Goal: Information Seeking & Learning: Learn about a topic

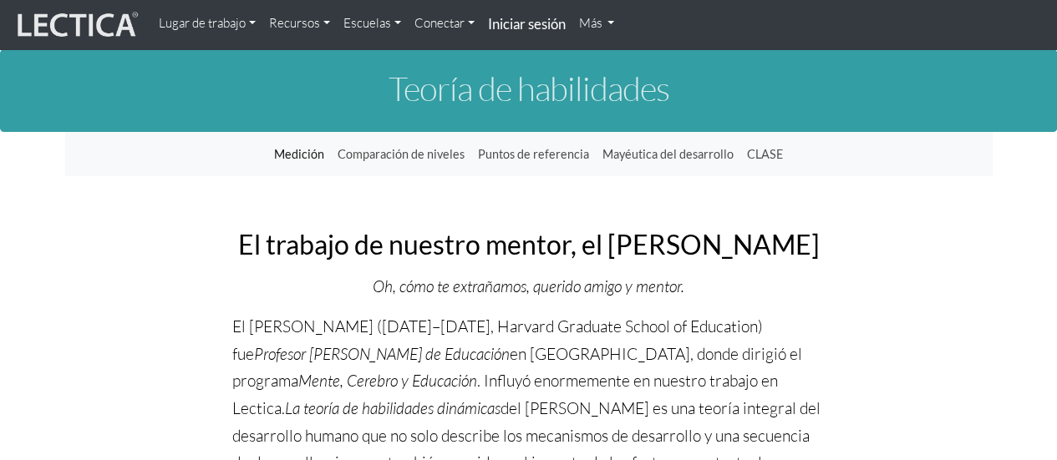
click at [437, 22] on font "Conectar" at bounding box center [439, 23] width 50 height 16
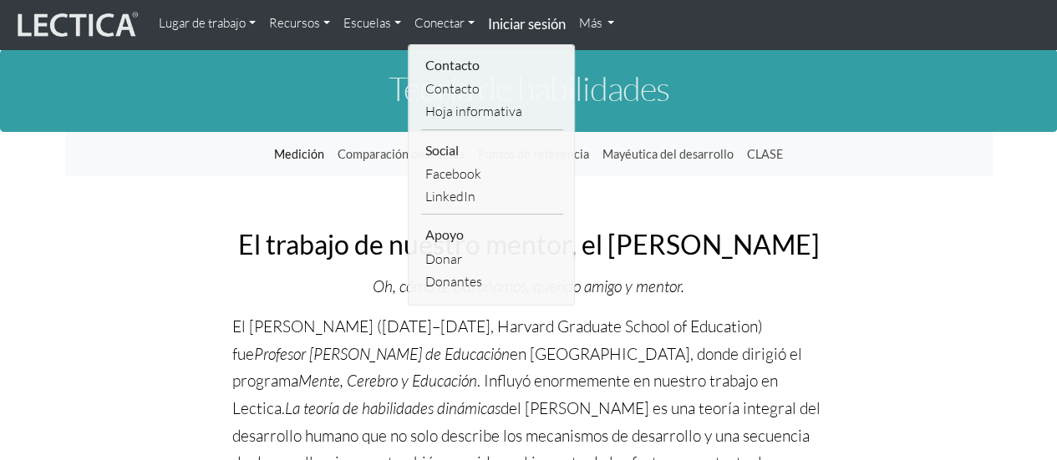
click at [680, 59] on div "Teoría de habilidades" at bounding box center [528, 90] width 1057 height 83
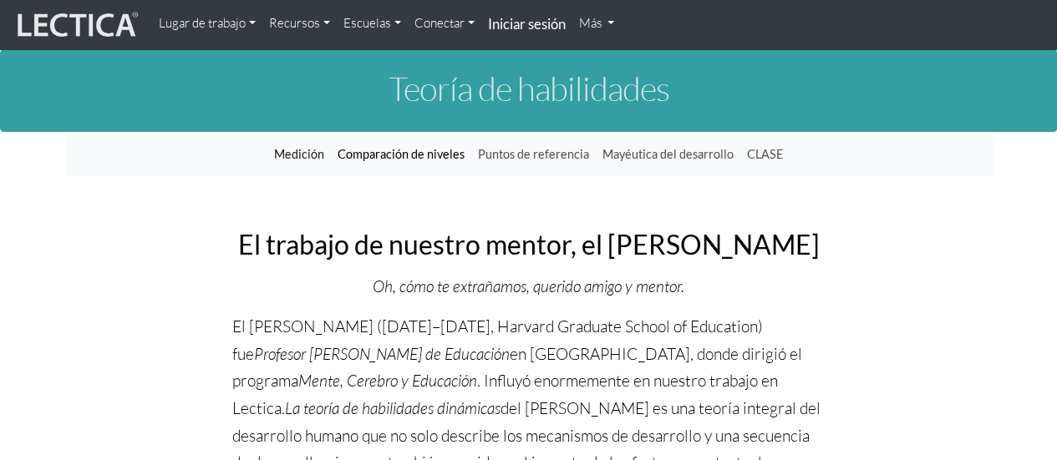
click at [378, 160] on font "Comparación de niveles" at bounding box center [401, 154] width 127 height 14
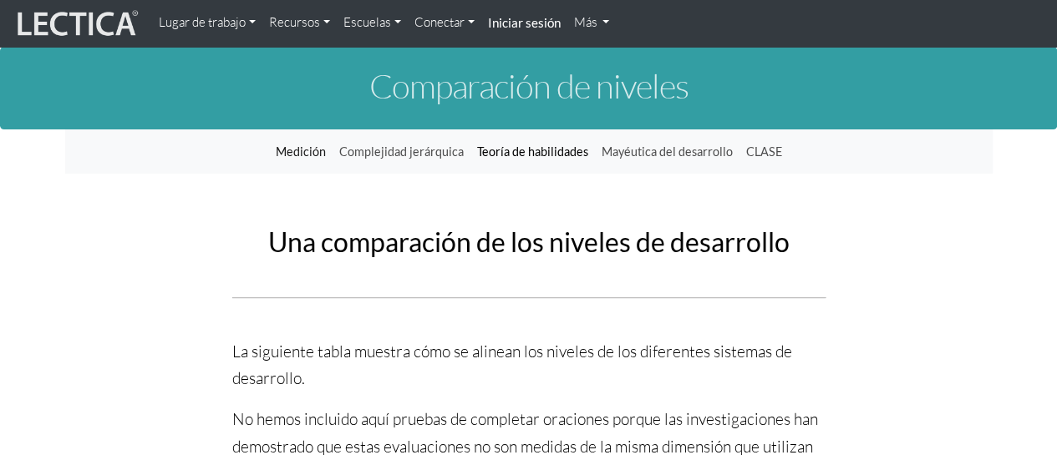
click at [528, 145] on font "Teoría de habilidades" at bounding box center [532, 152] width 111 height 14
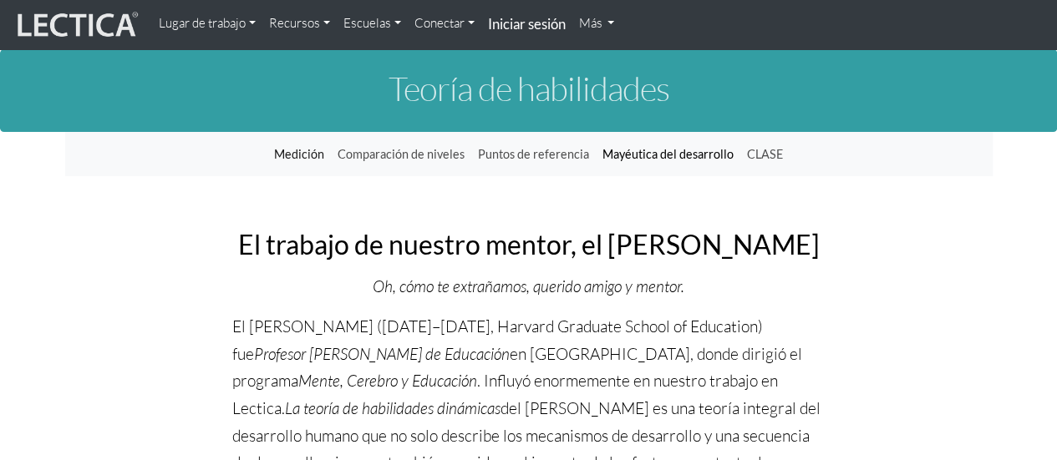
click at [694, 155] on font "Mayéutica del desarrollo" at bounding box center [668, 154] width 131 height 14
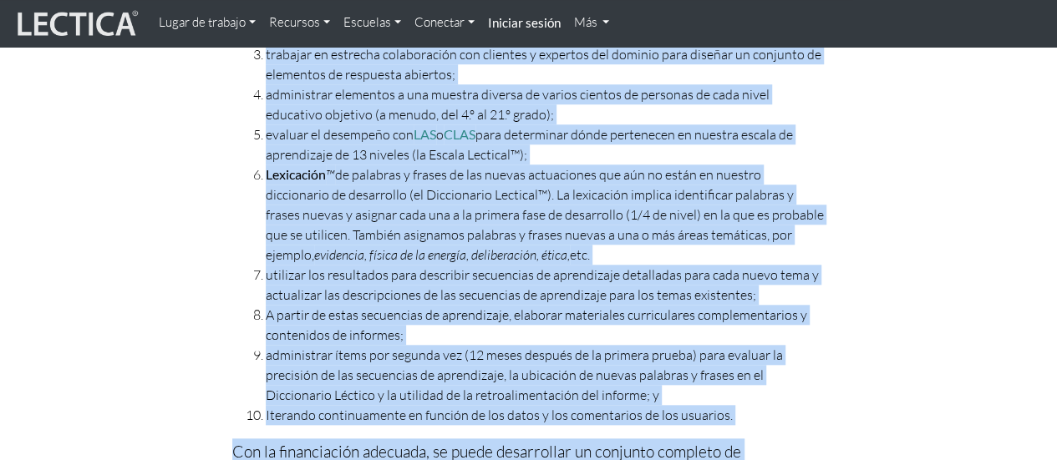
scroll to position [916, 0]
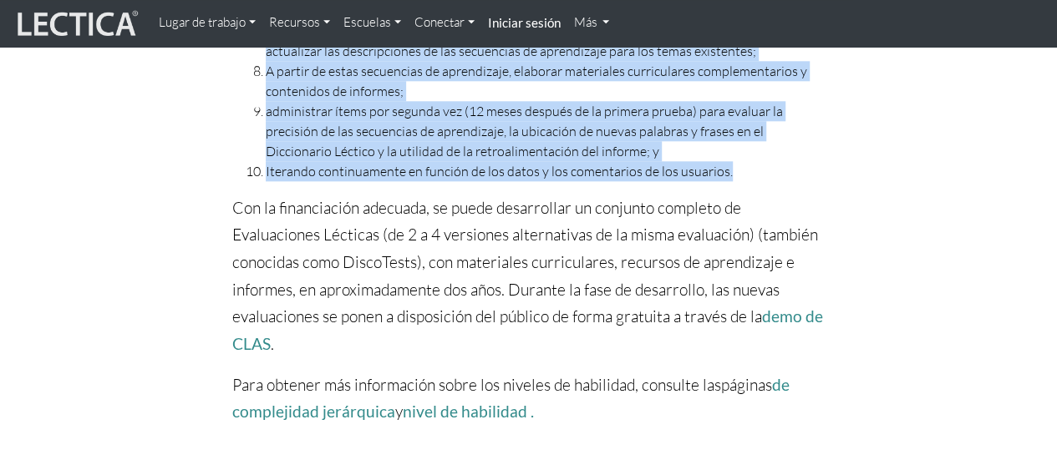
drag, startPoint x: 235, startPoint y: 141, endPoint x: 732, endPoint y: 178, distance: 498.6
copy div "loremipsu dol sitametcon . Adipis el seddoe tempo: incididunt utl etdolore ma a…"
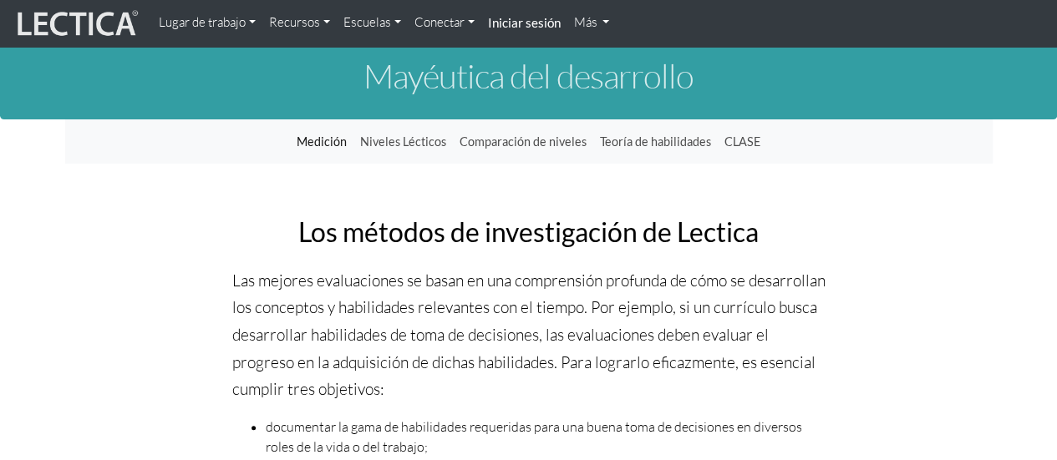
scroll to position [0, 0]
